Goal: Task Accomplishment & Management: Manage account settings

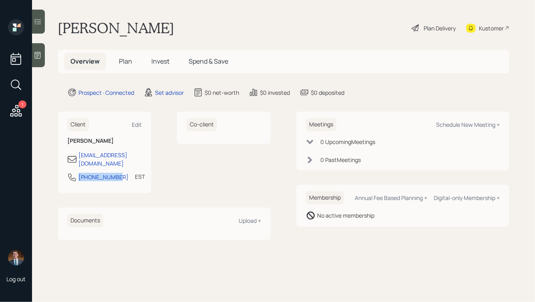
drag, startPoint x: 118, startPoint y: 168, endPoint x: 76, endPoint y: 170, distance: 41.7
click at [76, 173] on div "[PHONE_NUMBER] EST Currently 9:54 AM" at bounding box center [104, 180] width 74 height 14
copy div "[PHONE_NUMBER]"
click at [441, 128] on div "Schedule New Meeting +" at bounding box center [468, 125] width 64 height 8
select select "round-[PERSON_NAME]"
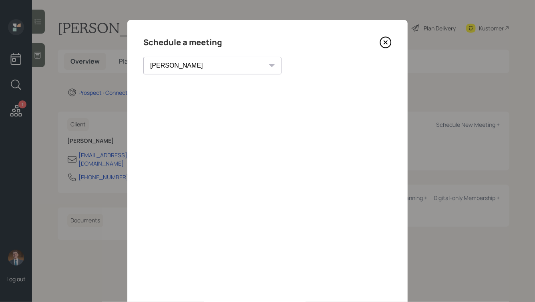
click at [384, 41] on icon at bounding box center [385, 42] width 3 height 3
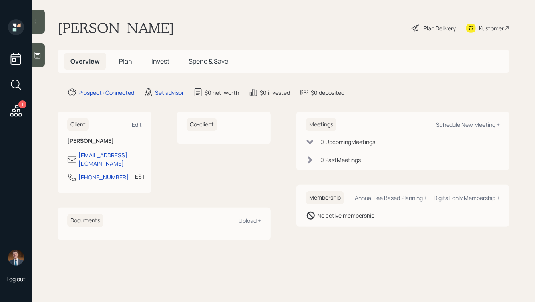
click at [22, 115] on icon at bounding box center [16, 111] width 12 height 12
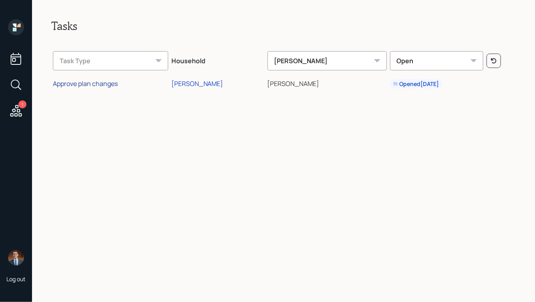
click at [93, 83] on div "Approve plan changes" at bounding box center [85, 83] width 65 height 9
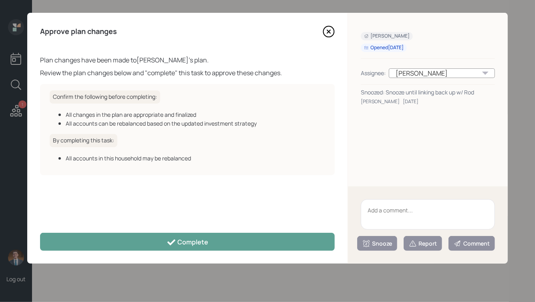
click at [329, 32] on icon at bounding box center [328, 31] width 3 height 3
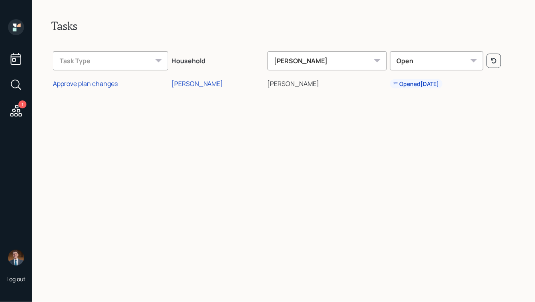
click at [95, 88] on td "Approve plan changes" at bounding box center [110, 83] width 119 height 18
click at [101, 84] on div "Approve plan changes" at bounding box center [85, 83] width 65 height 9
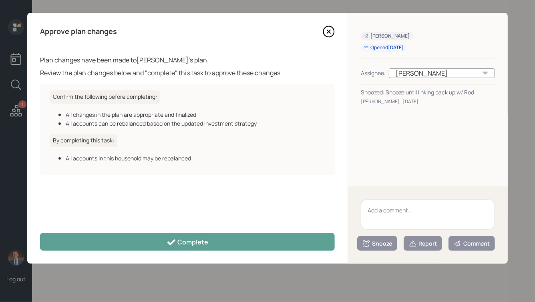
click at [392, 221] on textarea at bounding box center [428, 214] width 134 height 30
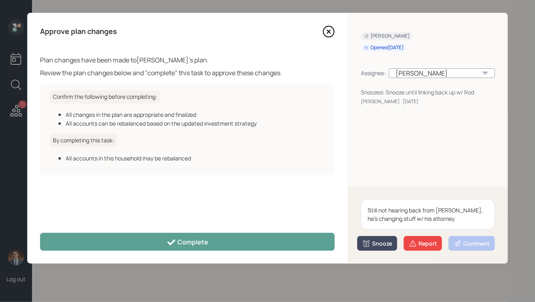
type textarea "Still not hearing back from [PERSON_NAME], he's changing stuff w/ his attorney"
click at [382, 246] on div "Snooze" at bounding box center [377, 244] width 30 height 8
click at [380, 223] on button "2 weeks" at bounding box center [377, 227] width 39 height 16
